Goal: Answer question/provide support: Share knowledge or assist other users

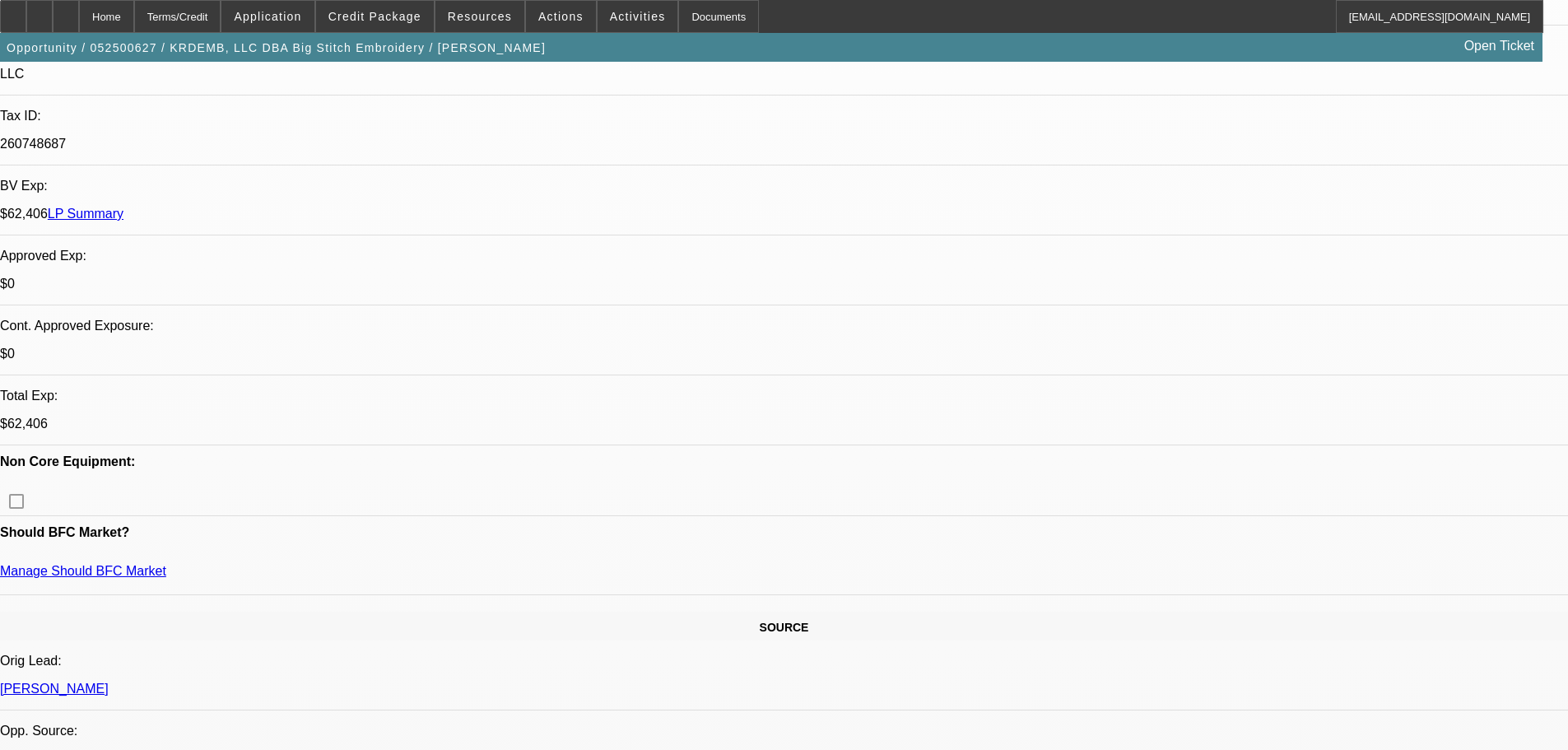
select select "0"
select select "2"
select select "0"
select select "6"
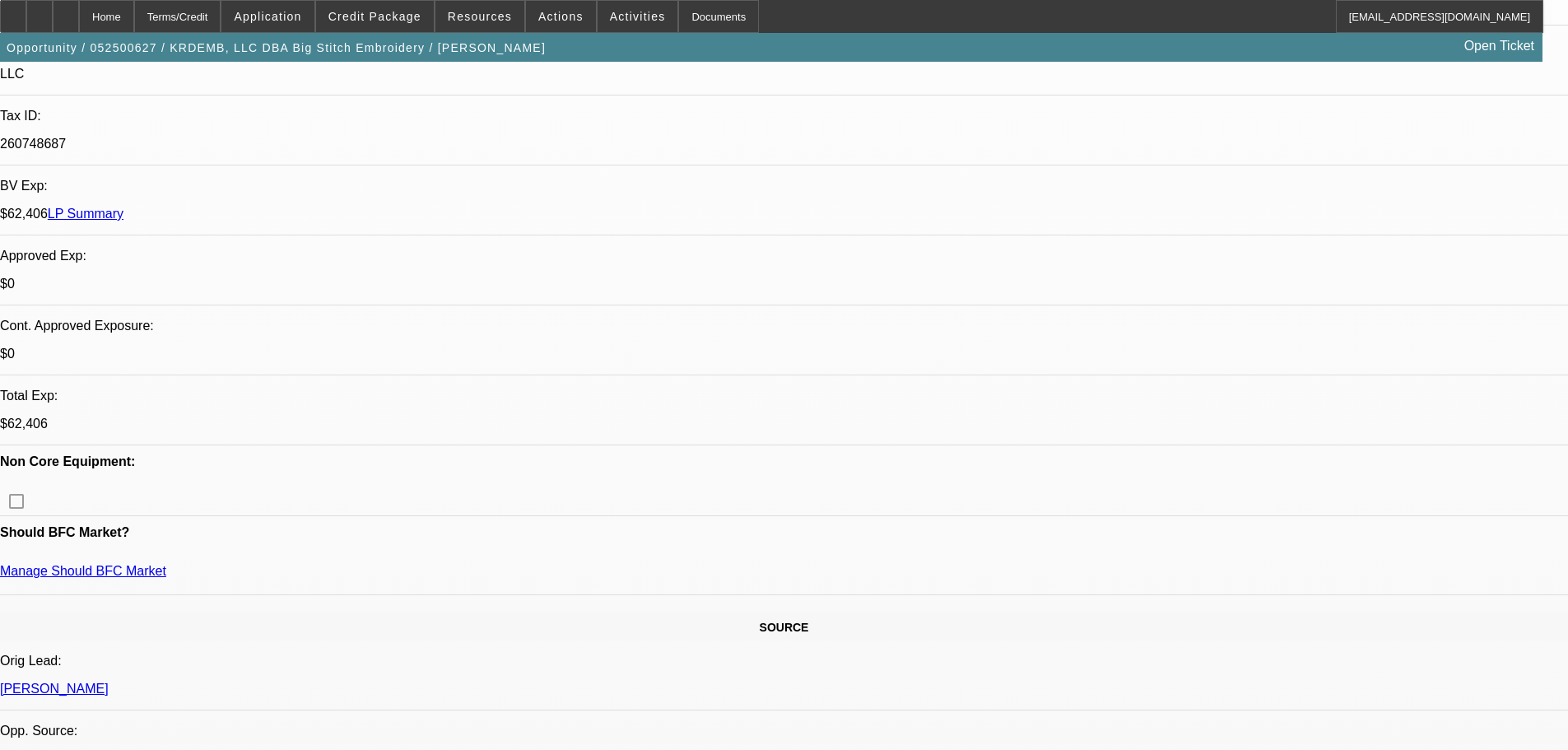
select select "0"
select select "2"
select select "0"
select select "6"
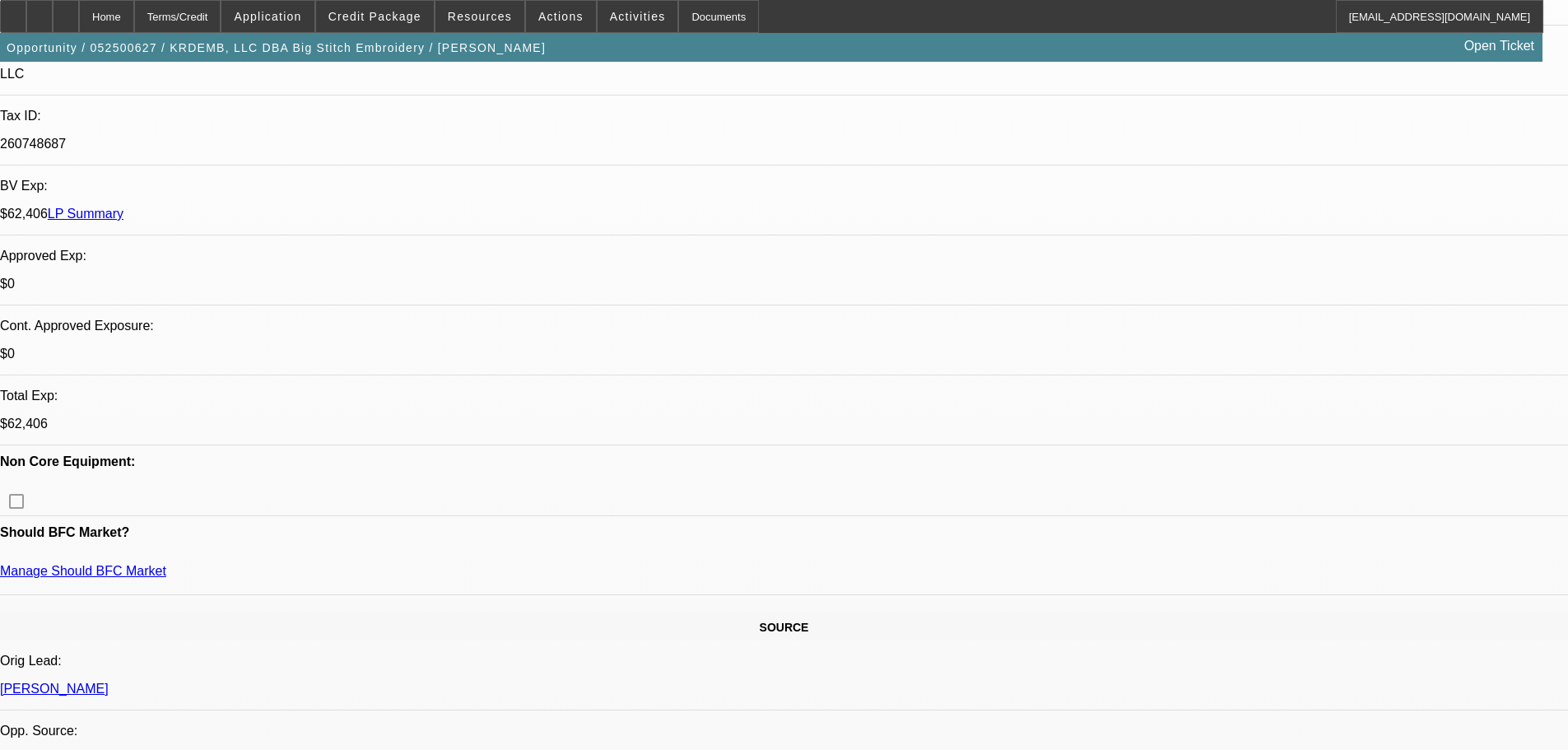
select select "0"
select select "2"
select select "0"
select select "6"
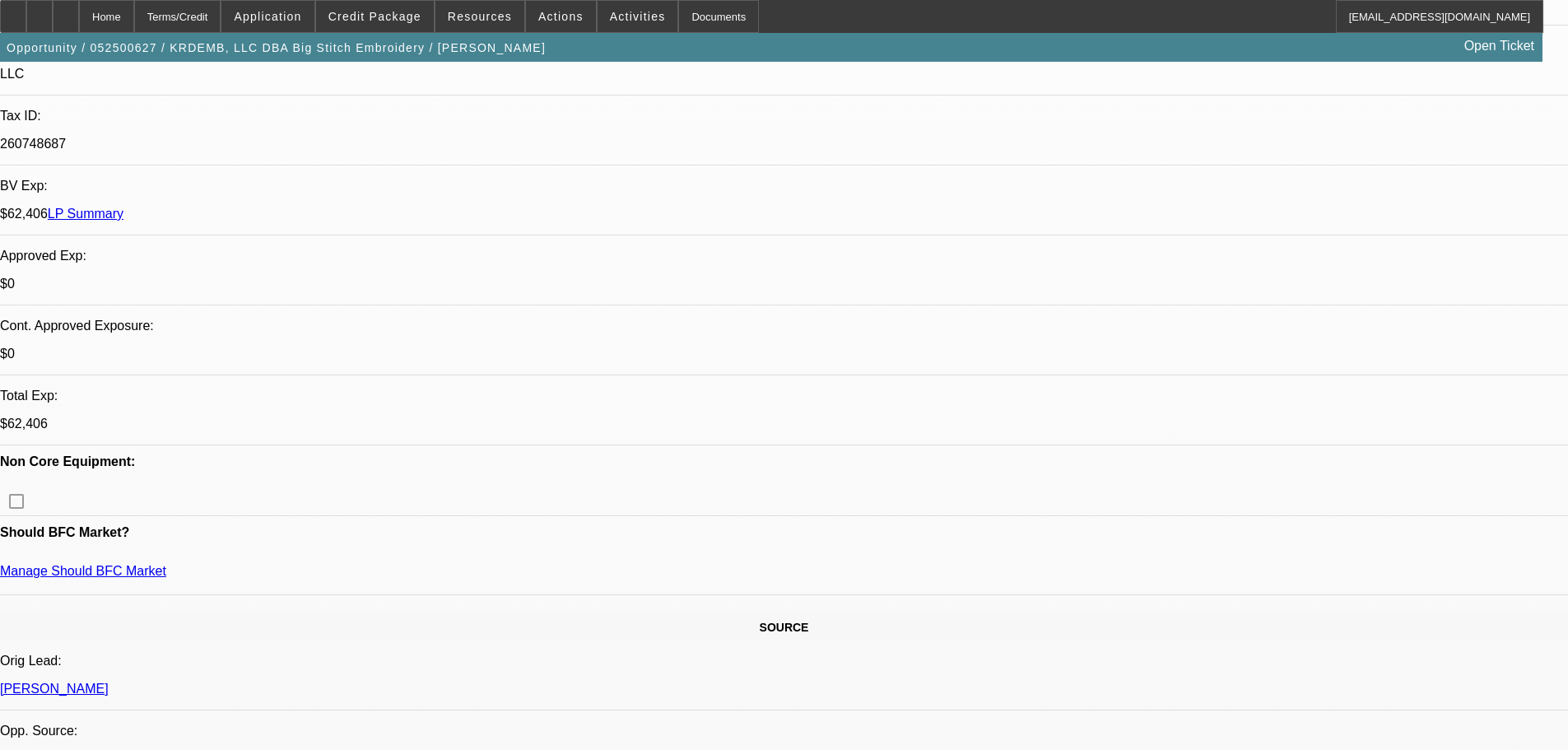
select select "0"
select select "6"
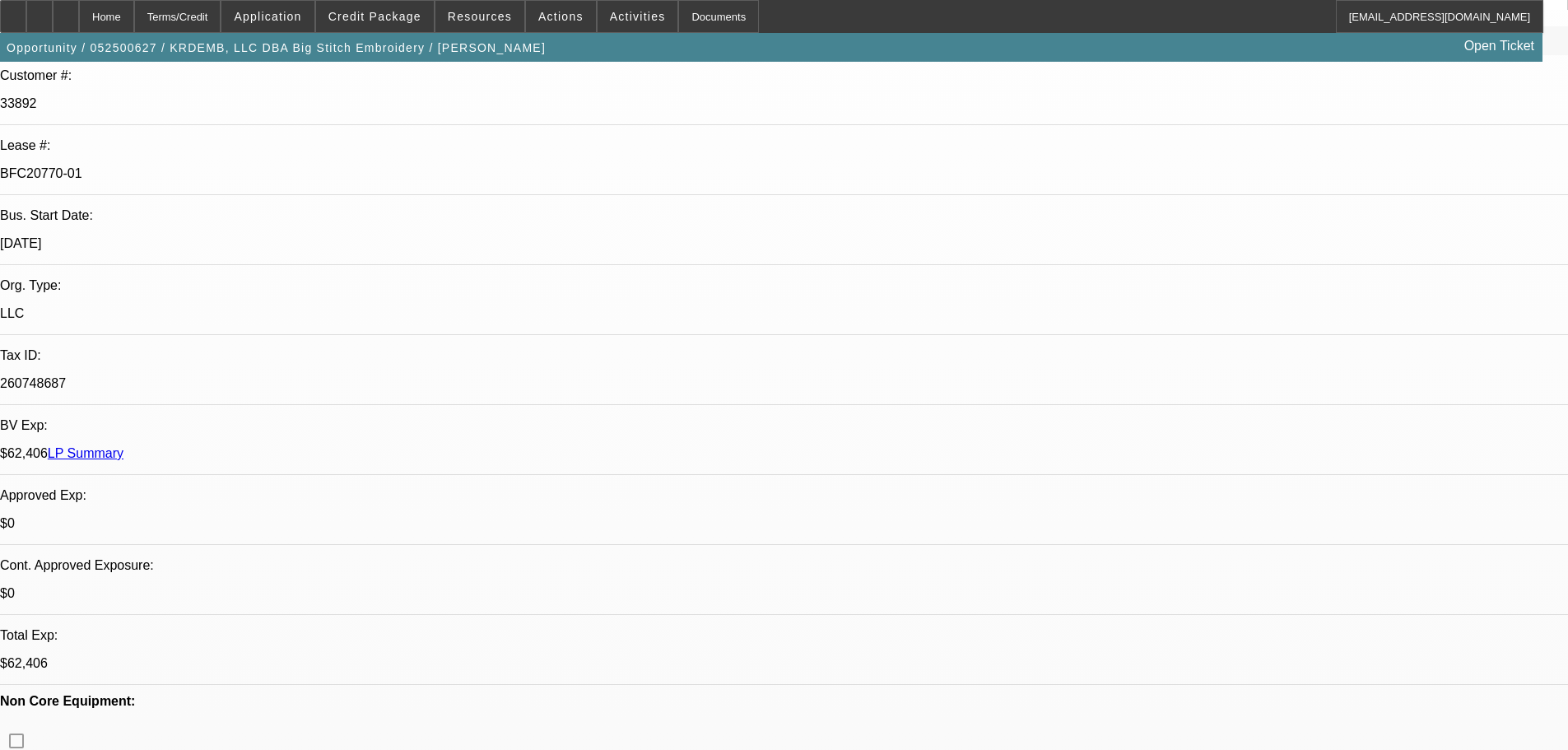
scroll to position [988, 0]
drag, startPoint x: 1431, startPoint y: 557, endPoint x: 1354, endPoint y: 557, distance: 77.0
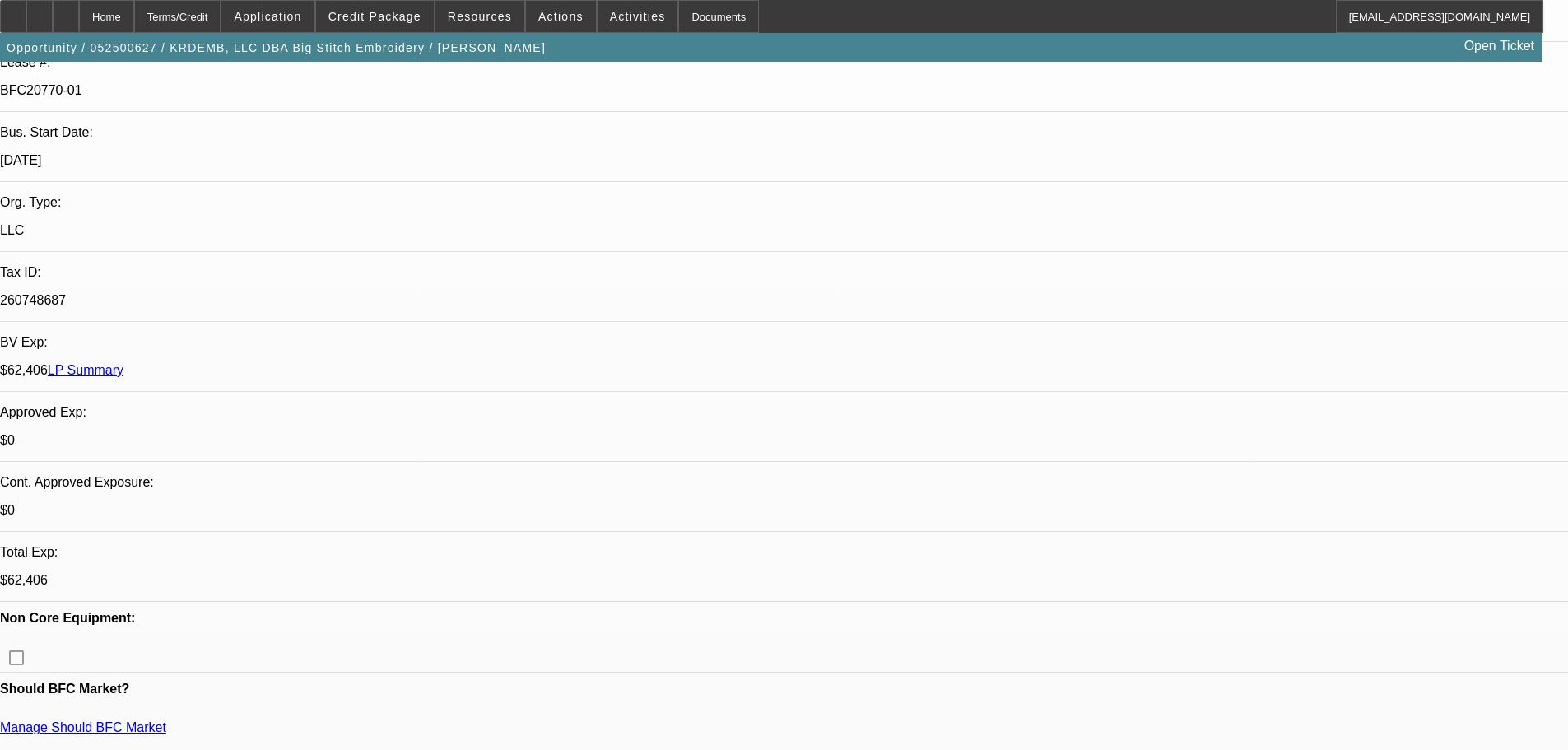
scroll to position [329, 0]
click at [115, 57] on span "button" at bounding box center [276, 47] width 553 height 39
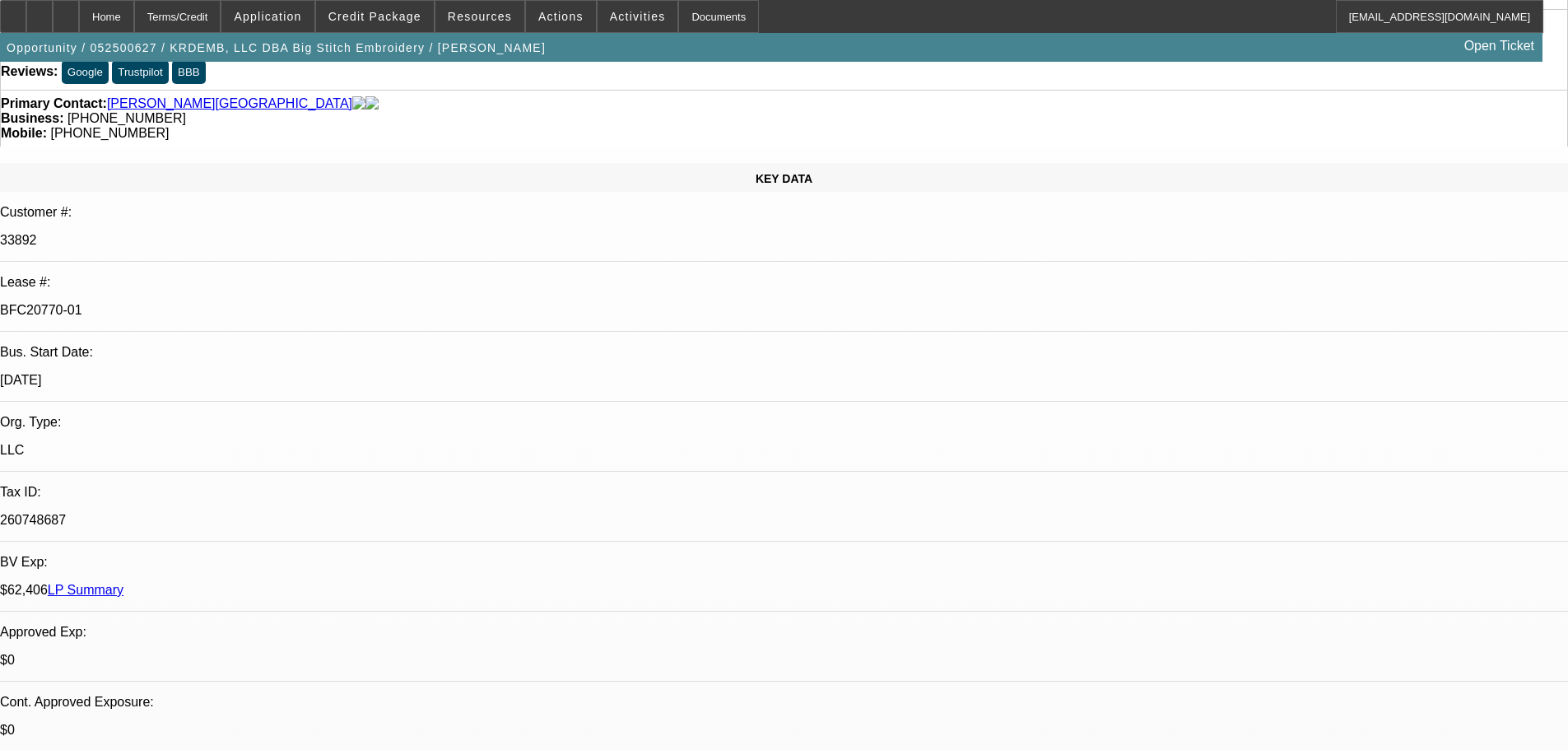
scroll to position [0, 0]
